Goal: Book appointment/travel/reservation

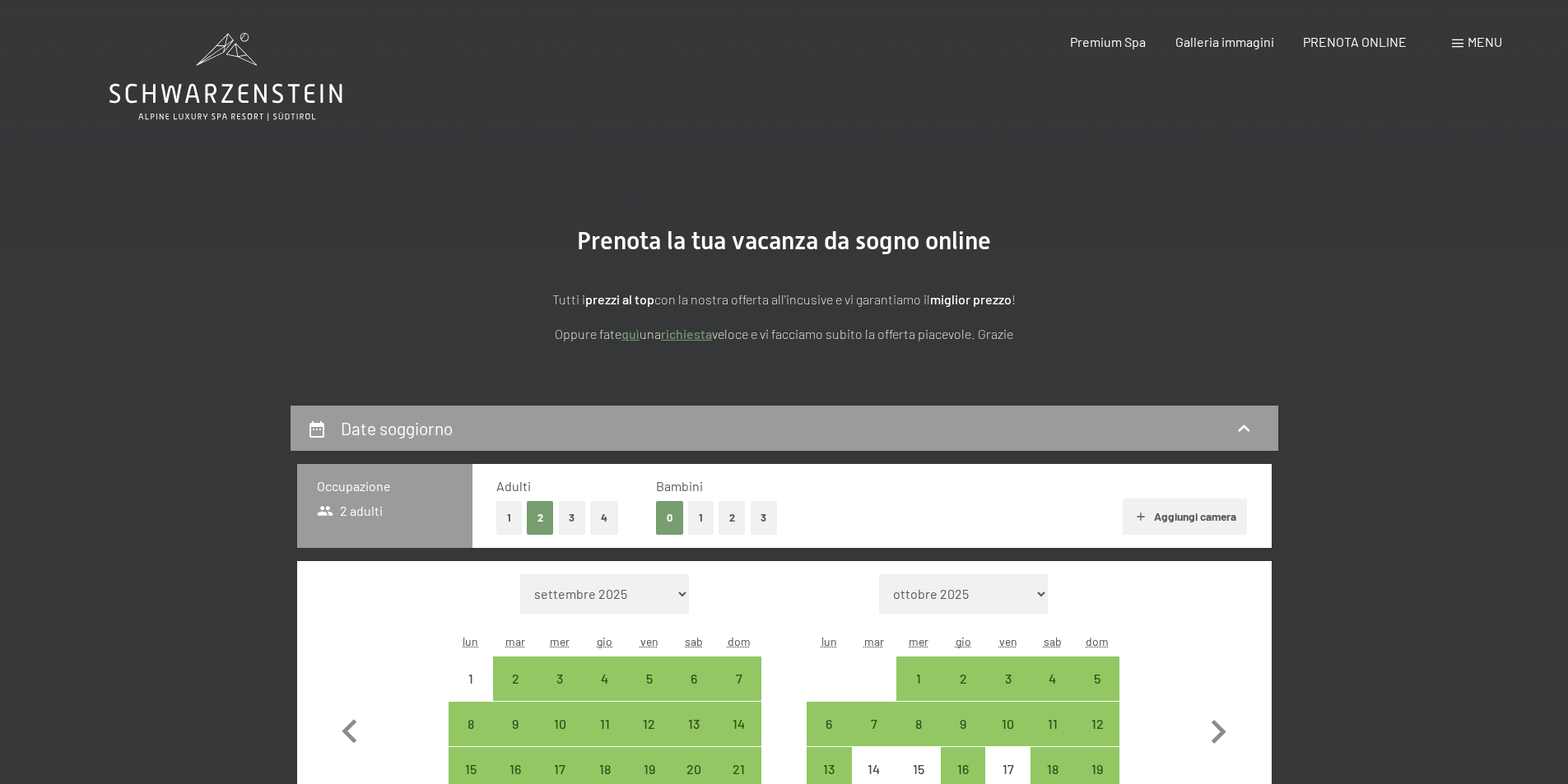
click at [1172, 516] on button "Aggiungi camera" at bounding box center [1185, 517] width 125 height 36
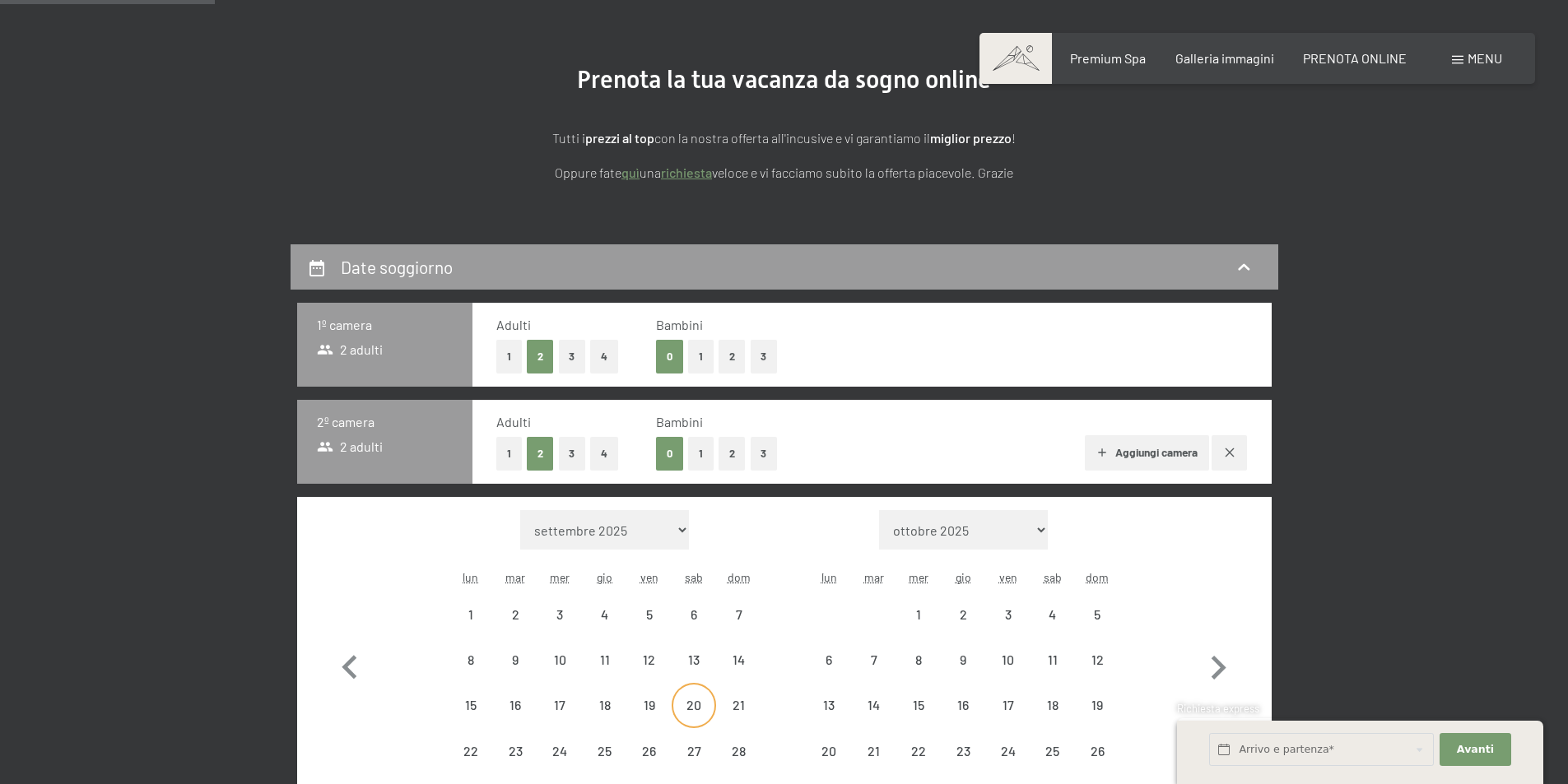
scroll to position [246, 0]
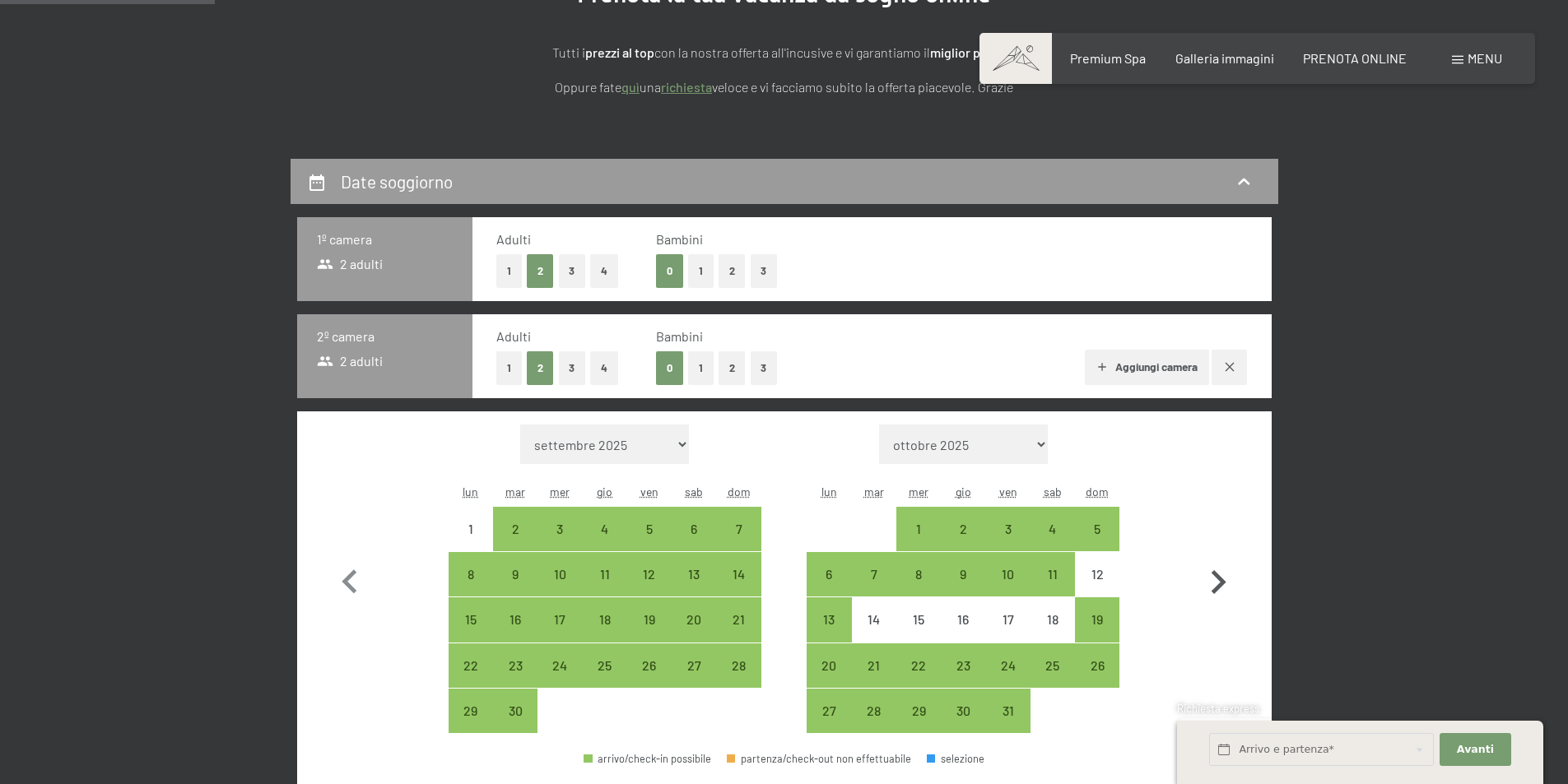
click at [1207, 577] on icon "button" at bounding box center [1218, 582] width 48 height 48
select select "[DATE]"
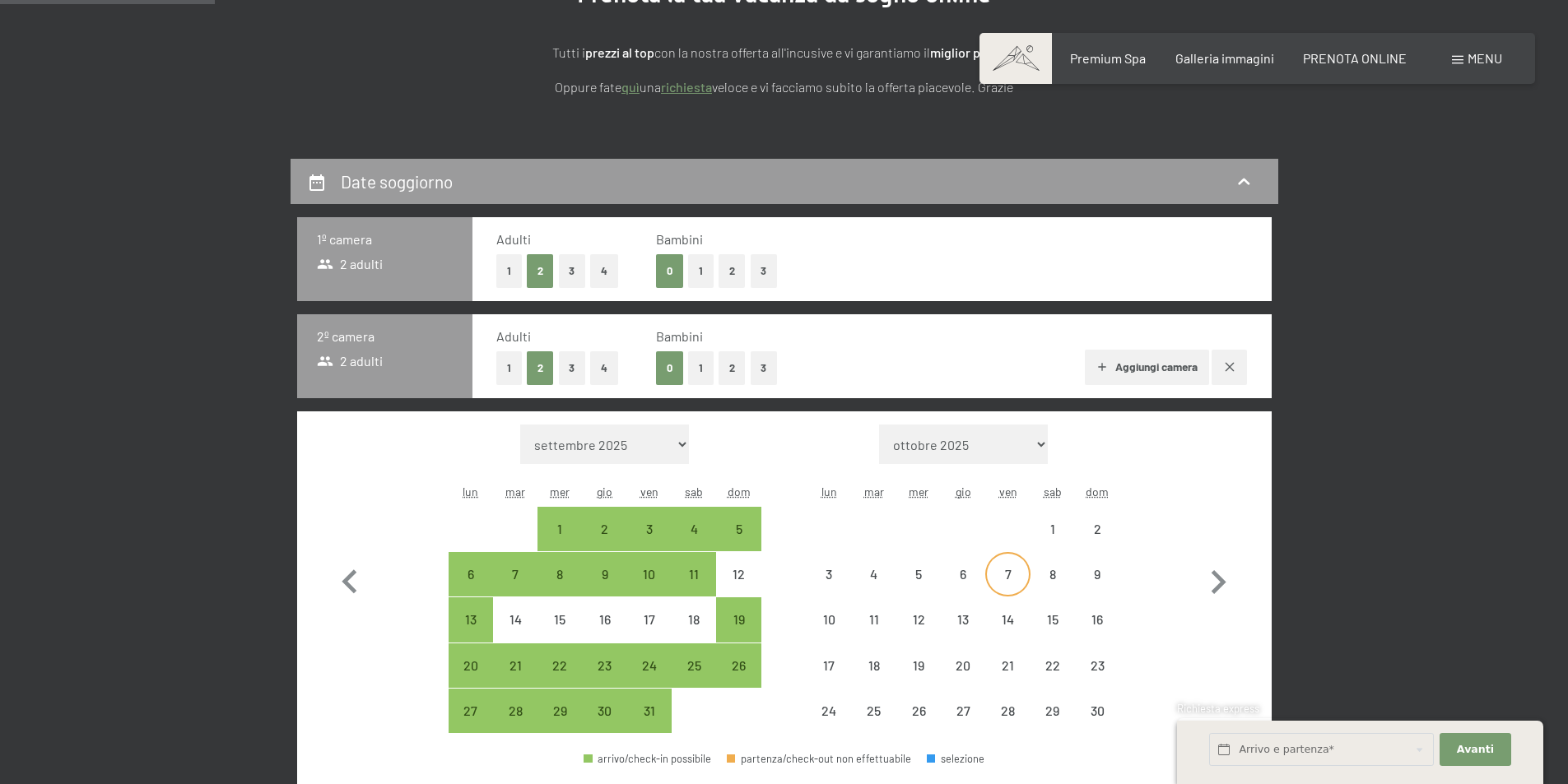
select select "[DATE]"
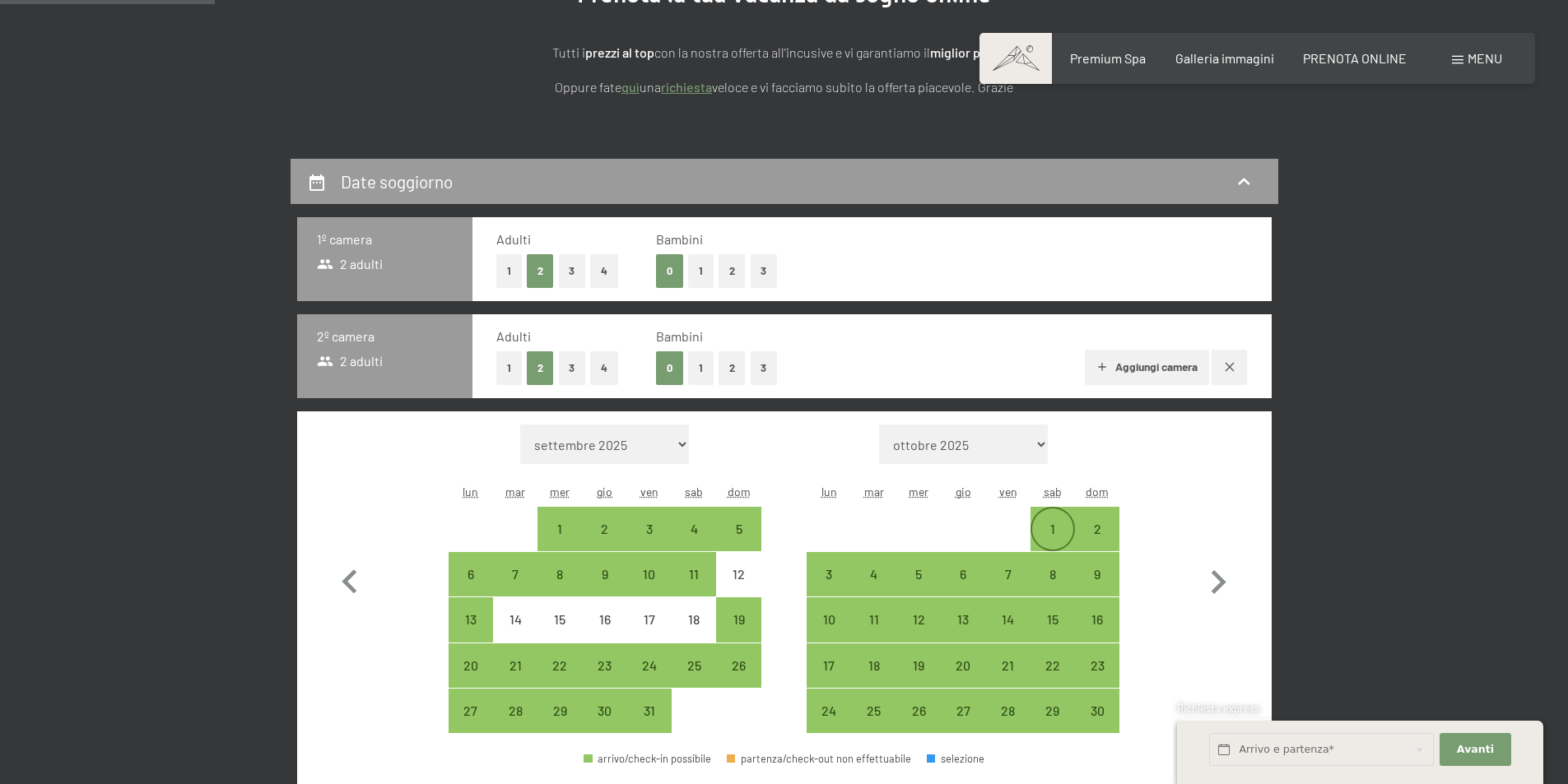
click at [1061, 510] on div "1" at bounding box center [1053, 529] width 42 height 41
select select "[DATE]"
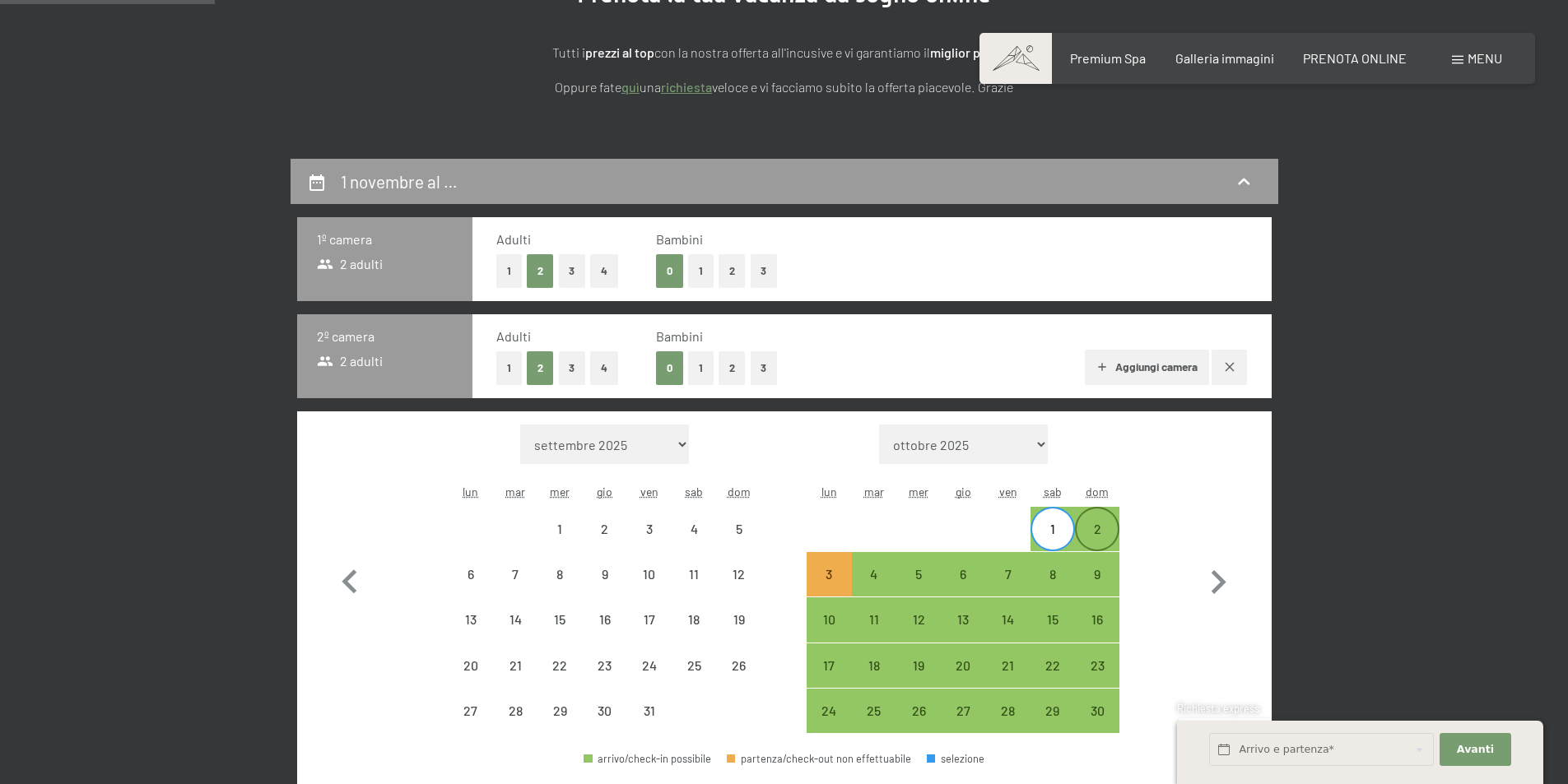
click at [1094, 519] on div "2" at bounding box center [1098, 529] width 42 height 41
select select "[DATE]"
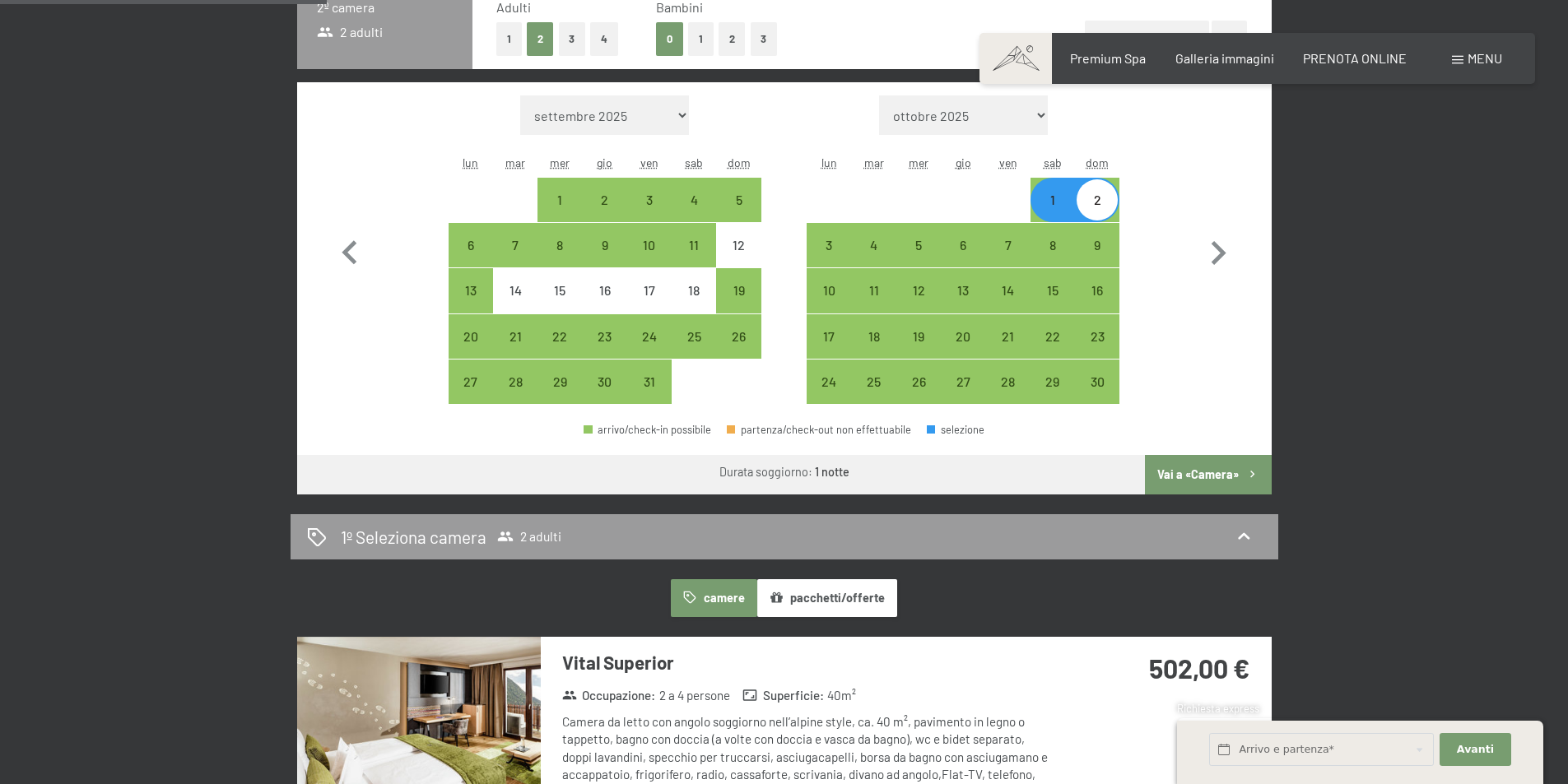
click at [1196, 476] on button "Vai a «Camera»" at bounding box center [1208, 475] width 126 height 40
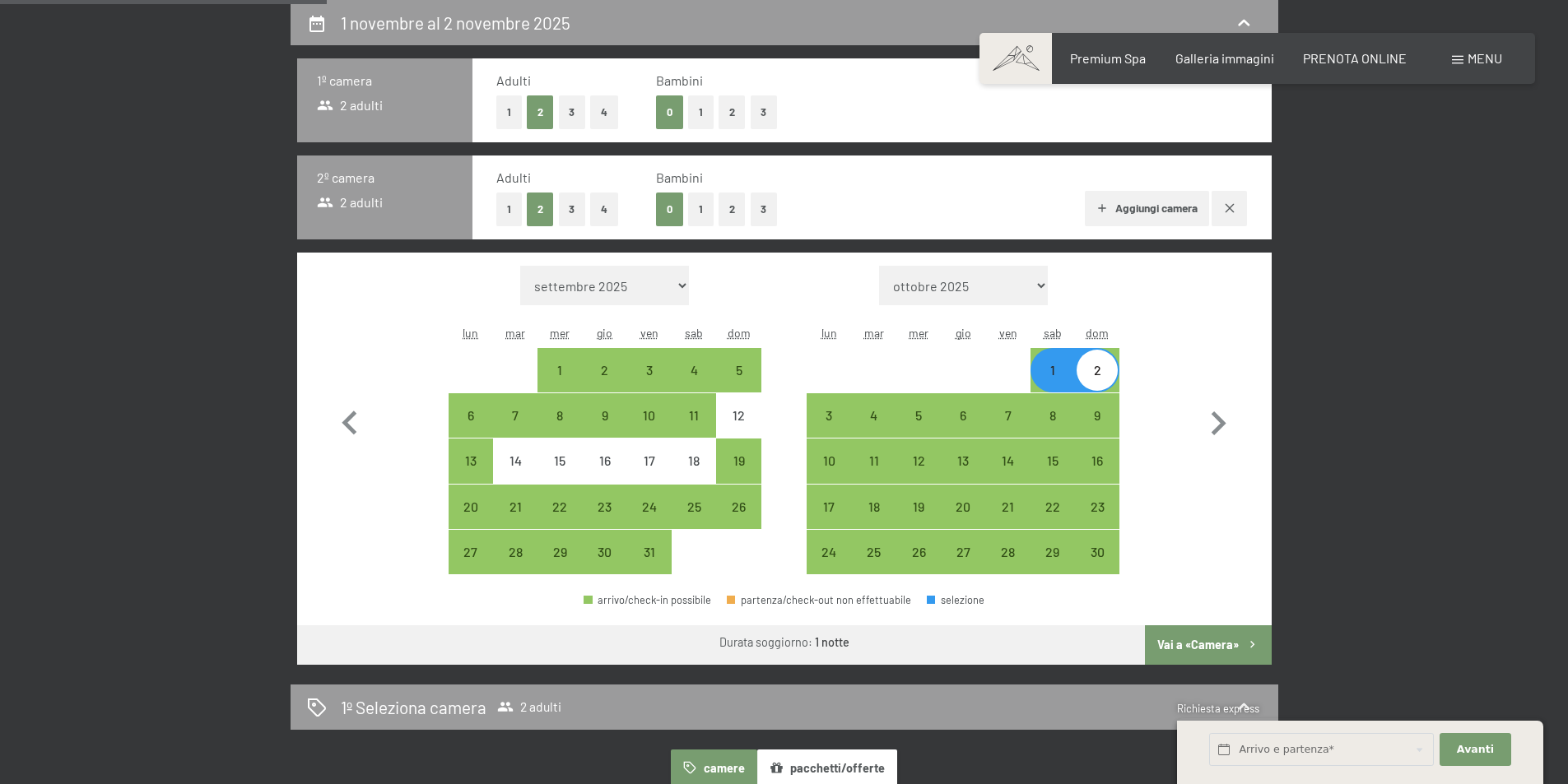
select select "[DATE]"
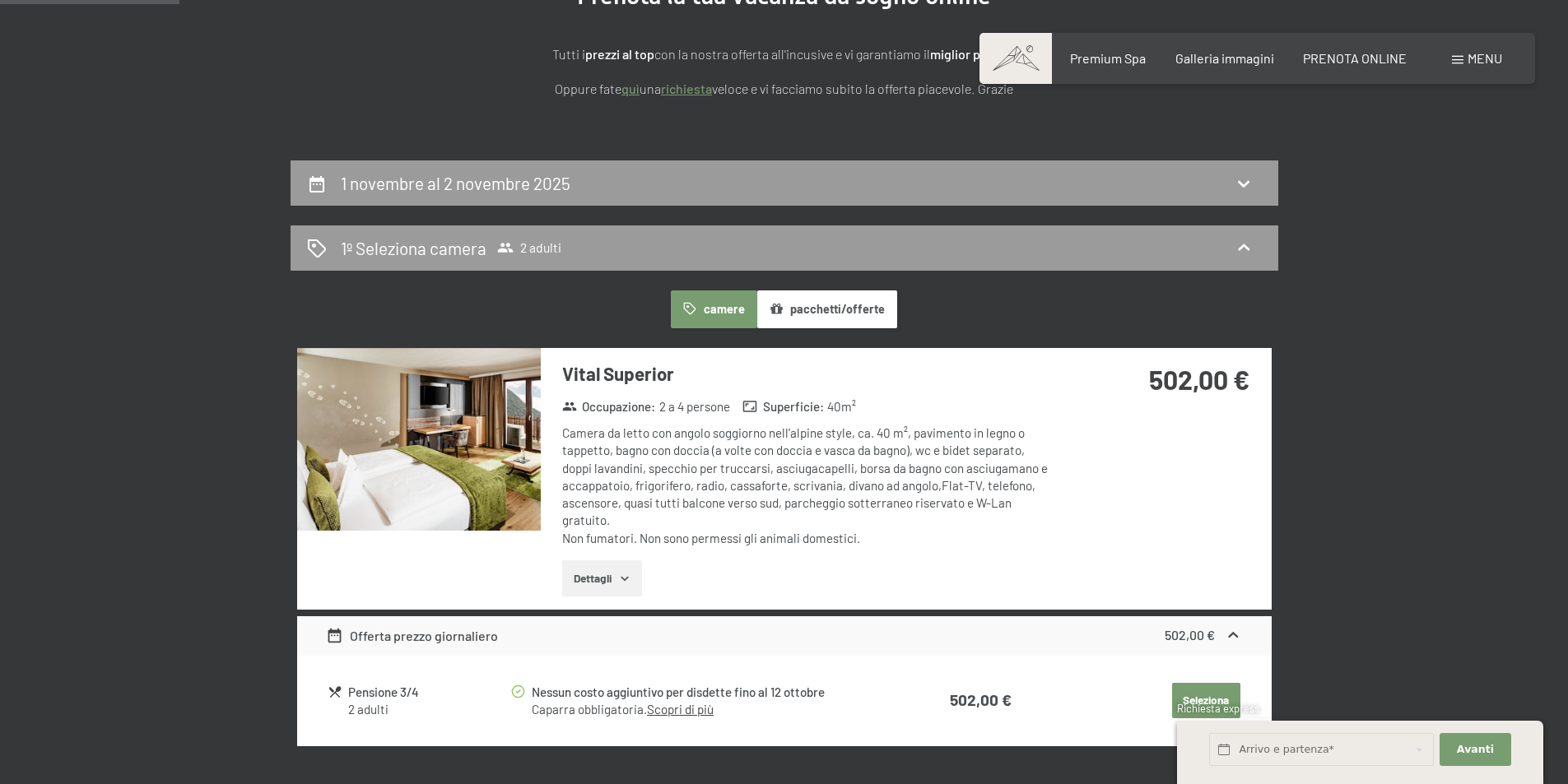
scroll to position [76, 0]
